Goal: Transaction & Acquisition: Purchase product/service

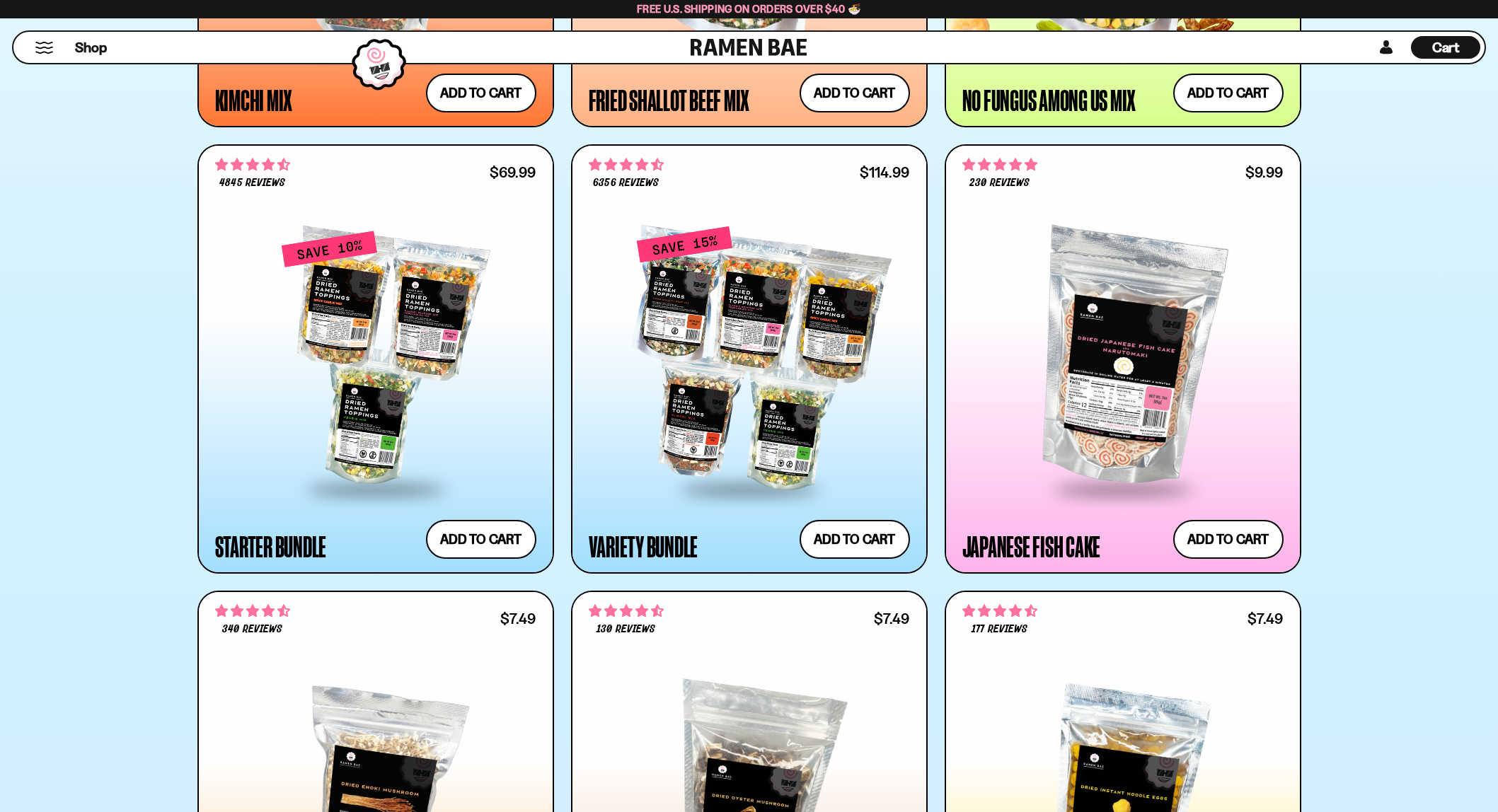
scroll to position [1698, 0]
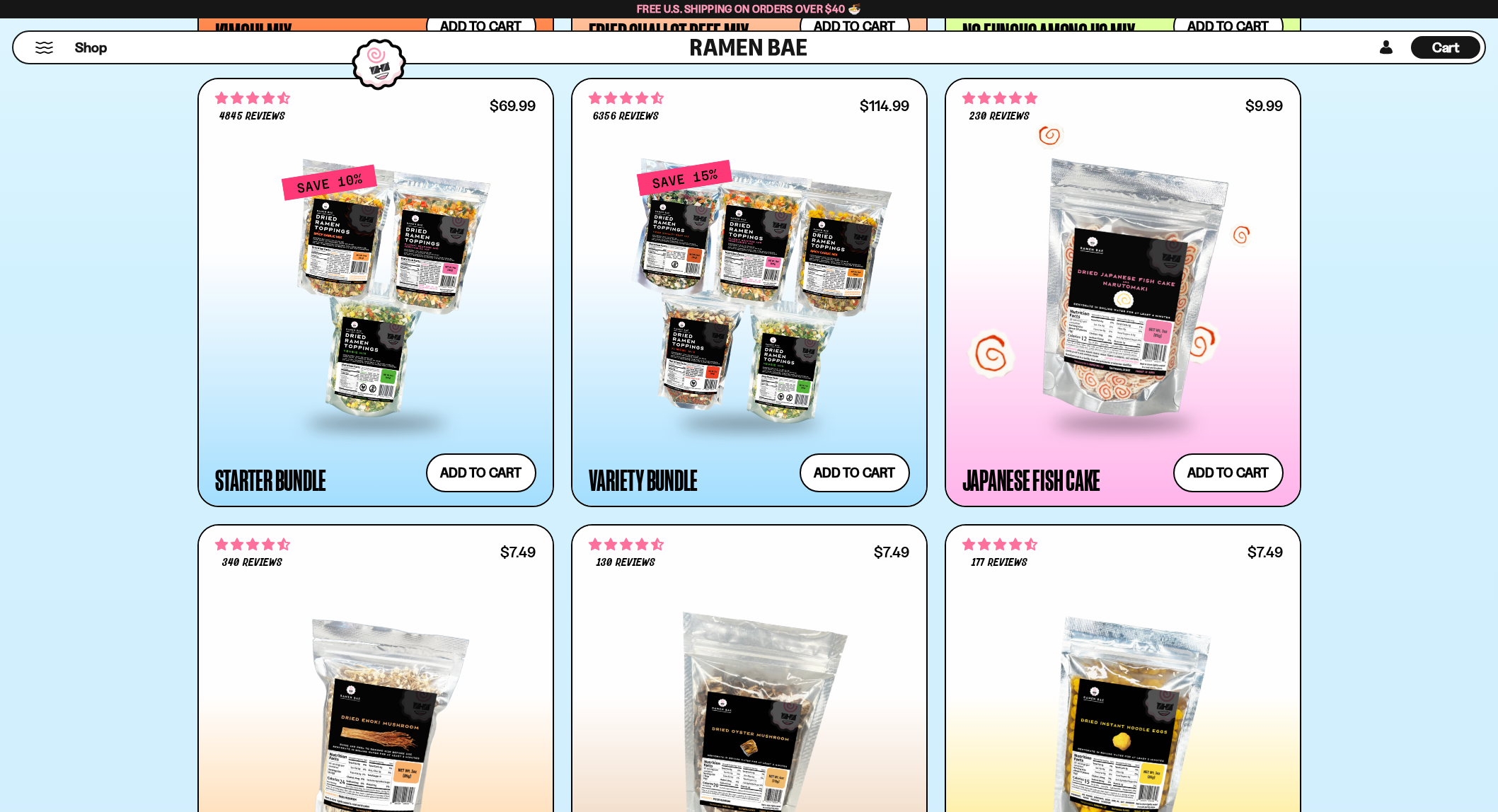
click at [1140, 345] on div at bounding box center [1123, 292] width 321 height 257
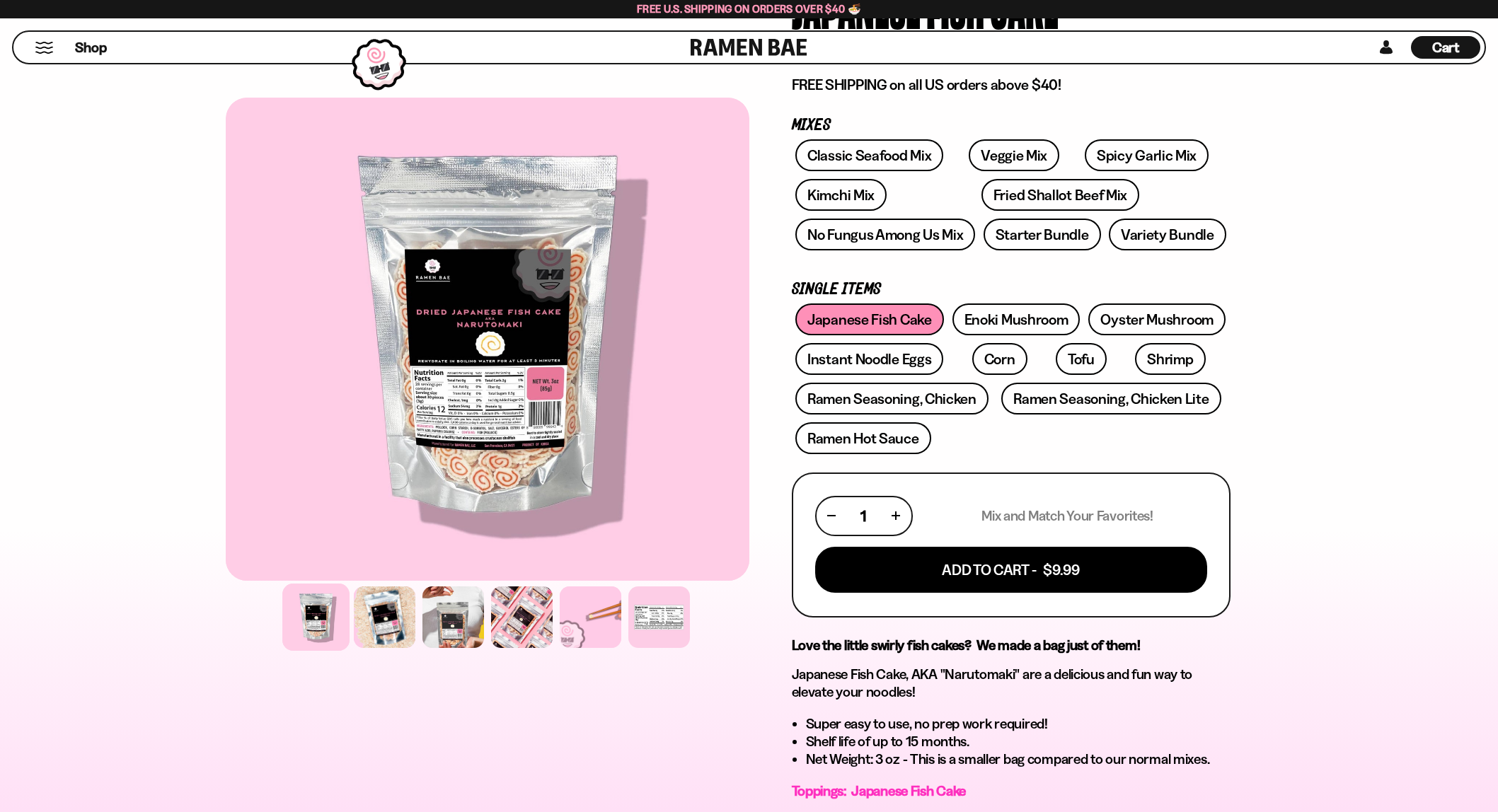
scroll to position [212, 0]
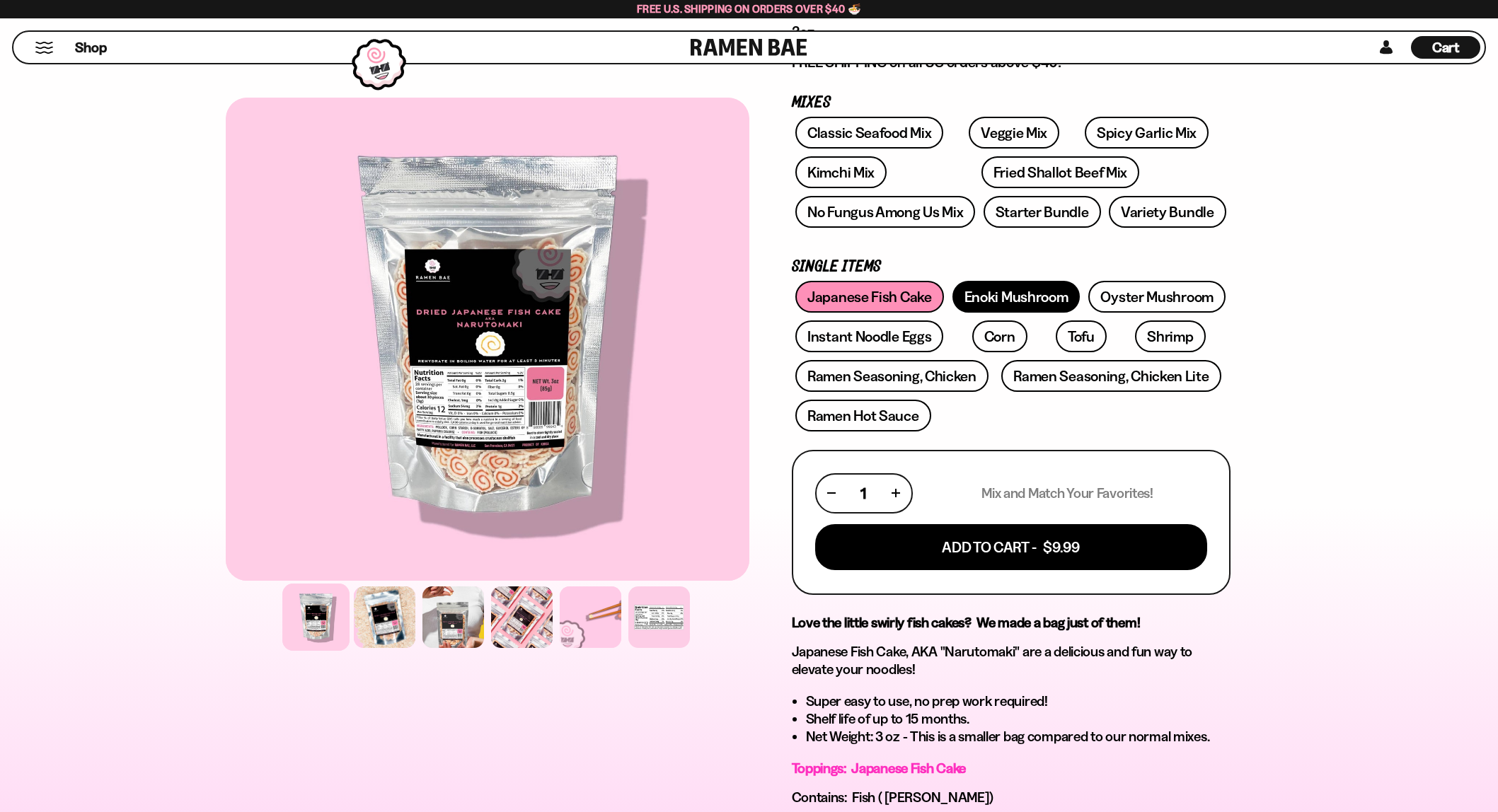
click at [1043, 293] on link "Enoki Mushroom" at bounding box center [1016, 296] width 128 height 32
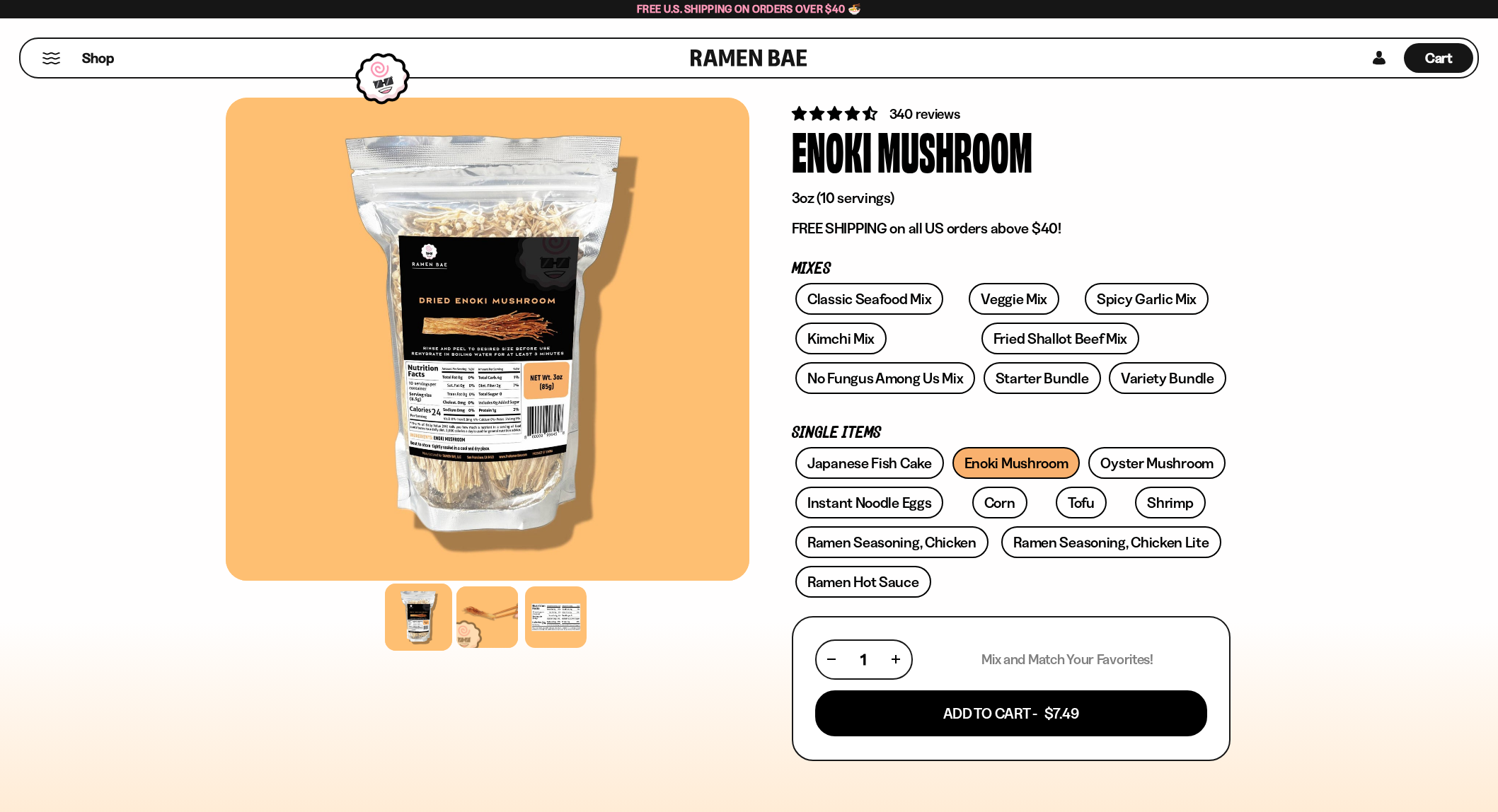
scroll to position [71, 0]
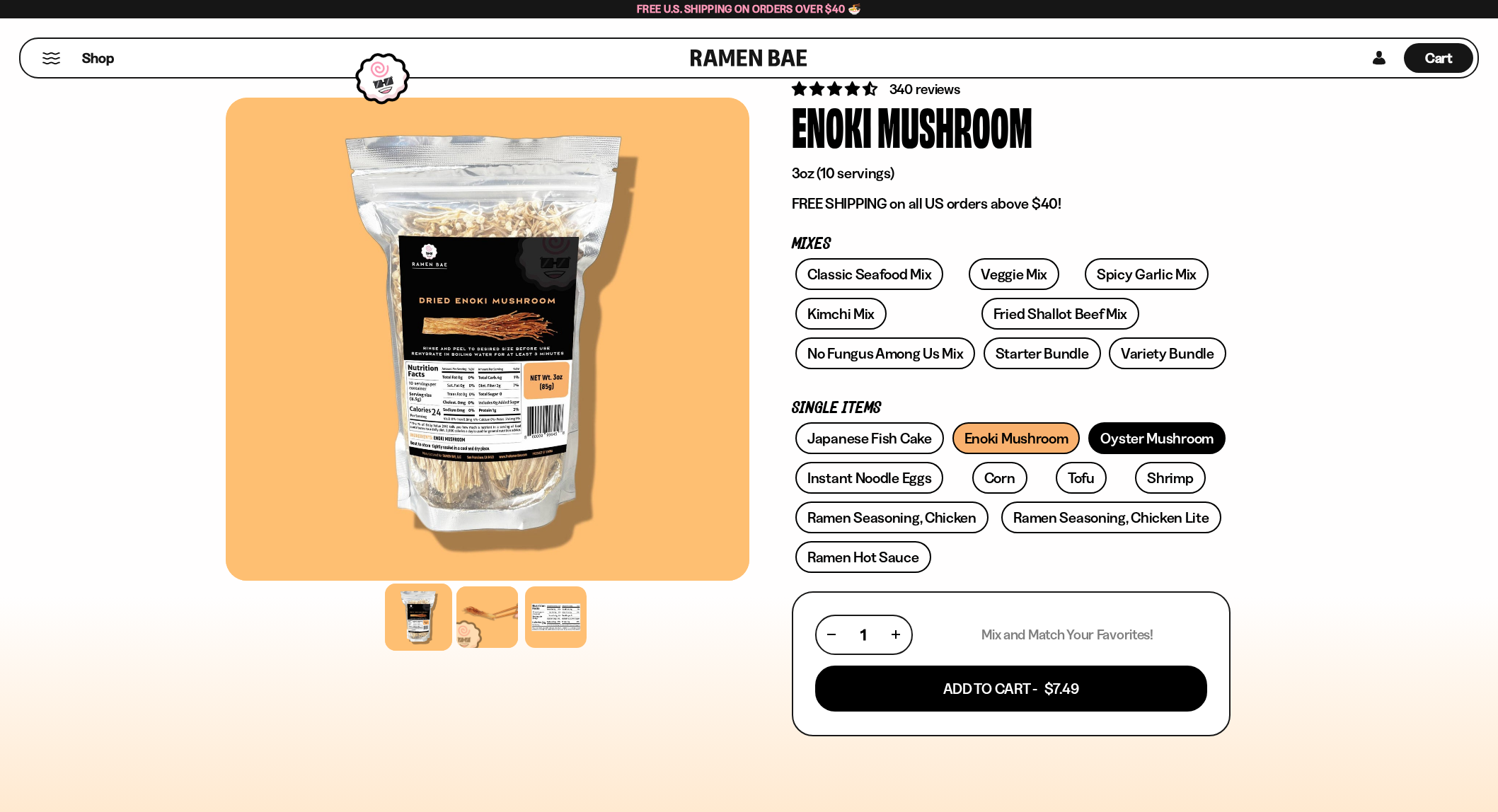
click at [1163, 431] on link "Oyster Mushroom" at bounding box center [1156, 438] width 138 height 32
